Goal: Task Accomplishment & Management: Complete application form

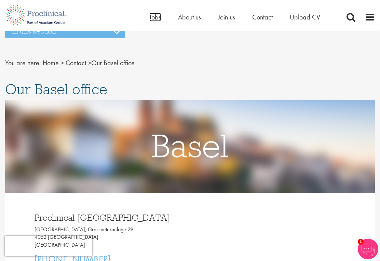
click at [155, 20] on span "Jobs" at bounding box center [155, 17] width 12 height 9
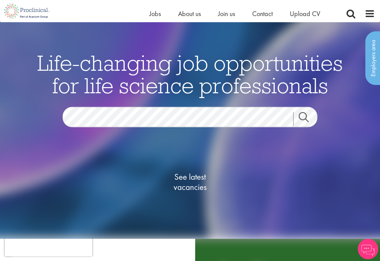
scroll to position [8, 0]
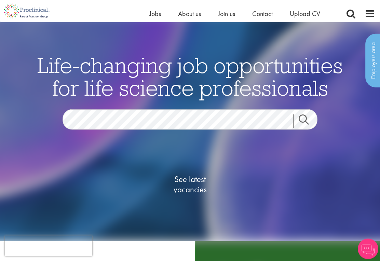
click at [191, 192] on span "See latest vacancies" at bounding box center [190, 185] width 68 height 20
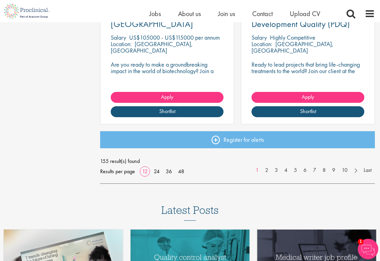
scroll to position [886, 0]
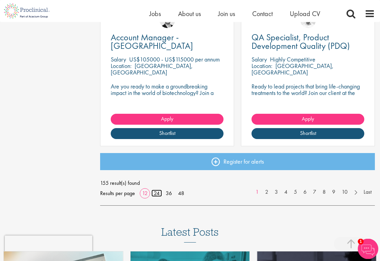
click at [158, 194] on link "24" at bounding box center [156, 193] width 11 height 7
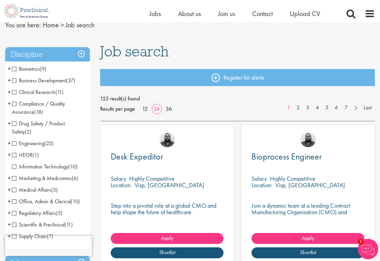
scroll to position [32, 0]
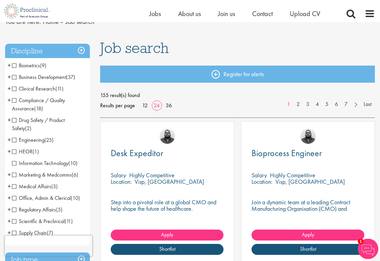
click at [15, 210] on span "Regulatory Affairs" at bounding box center [34, 209] width 44 height 7
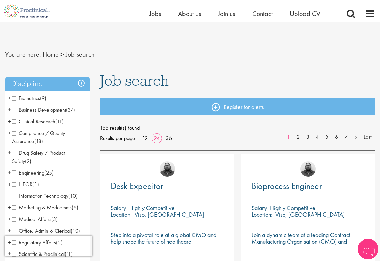
scroll to position [43, 0]
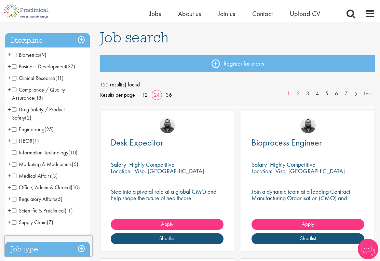
click at [15, 132] on span "Engineering" at bounding box center [28, 129] width 32 height 7
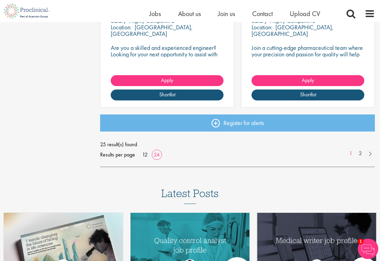
scroll to position [1816, 0]
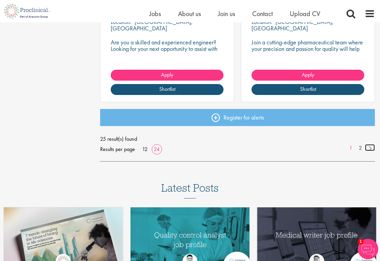
click at [369, 148] on link at bounding box center [370, 147] width 10 height 7
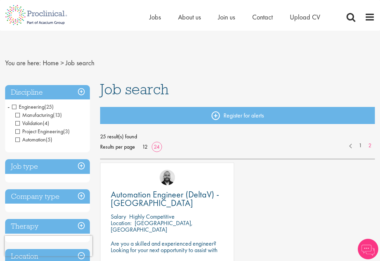
click at [17, 110] on span "Engineering" at bounding box center [28, 106] width 32 height 7
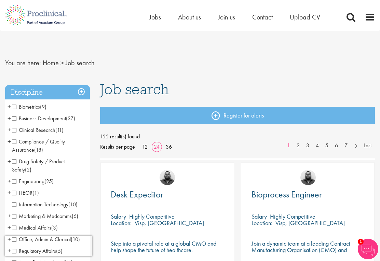
click at [15, 120] on span "Business Development" at bounding box center [39, 118] width 54 height 7
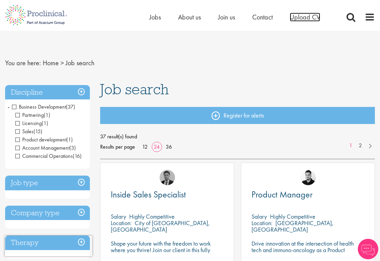
click at [302, 19] on span "Upload CV" at bounding box center [305, 17] width 30 height 9
